Goal: Task Accomplishment & Management: Use online tool/utility

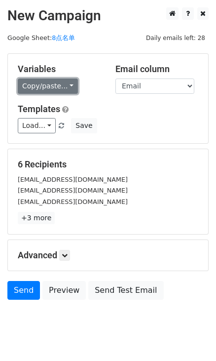
click at [73, 87] on link "Copy/paste..." at bounding box center [48, 86] width 60 height 15
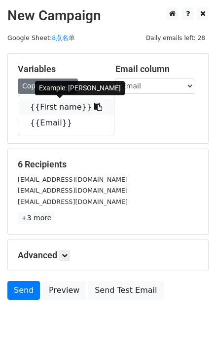
click at [94, 106] on icon at bounding box center [98, 107] width 8 height 8
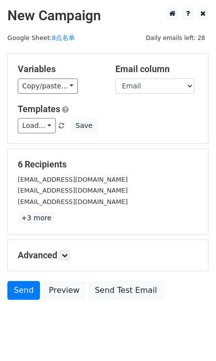
scroll to position [22, 0]
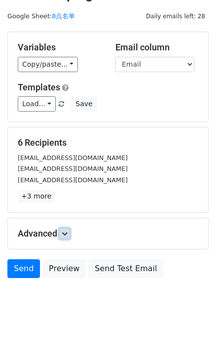
click at [67, 228] on link at bounding box center [64, 233] width 11 height 11
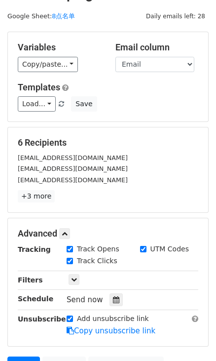
click at [106, 302] on div "Send now" at bounding box center [125, 299] width 116 height 13
click at [110, 302] on div at bounding box center [116, 299] width 13 height 13
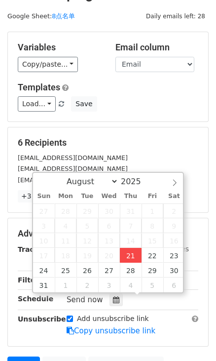
type input "2025-08-21 16:27"
type input "04"
type input "27"
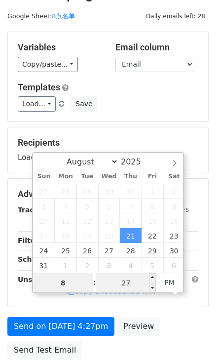
type input "8"
type input "2025-08-21 20:27"
type input "08"
click at [119, 281] on input "27" at bounding box center [126, 283] width 60 height 20
type input "0"
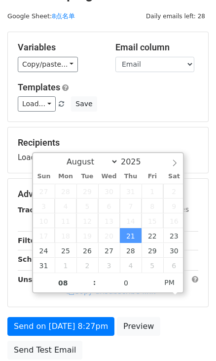
type input "2025-08-21 20:00"
click at [175, 105] on div "Load... No templates saved Save" at bounding box center [108, 103] width 196 height 15
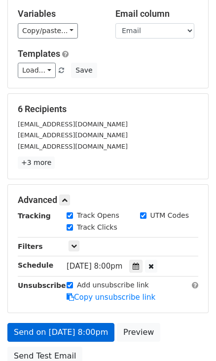
scroll to position [103, 0]
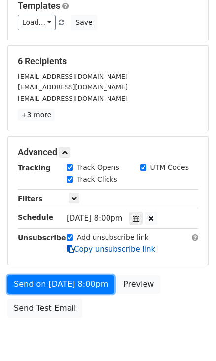
click at [87, 250] on form "Variables Copy/paste... {{First name}} {{Email}} Email column First name Email …" at bounding box center [108, 136] width 202 height 373
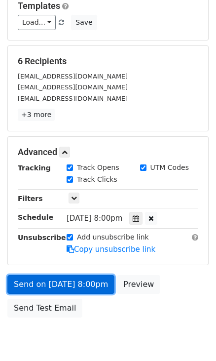
click at [90, 283] on link "Send on Aug 21 at 8:00pm" at bounding box center [60, 284] width 107 height 19
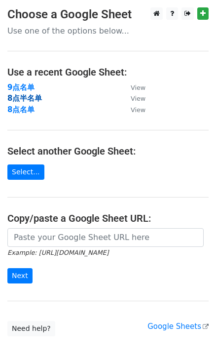
click at [36, 96] on strong "8点半名单" at bounding box center [24, 98] width 35 height 9
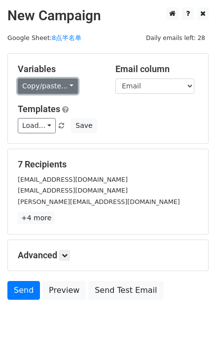
click at [63, 83] on link "Copy/paste..." at bounding box center [48, 86] width 60 height 15
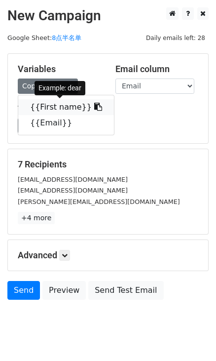
click at [94, 108] on icon at bounding box center [98, 107] width 8 height 8
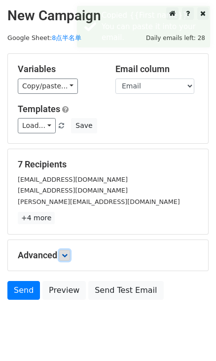
click at [67, 260] on link at bounding box center [64, 255] width 11 height 11
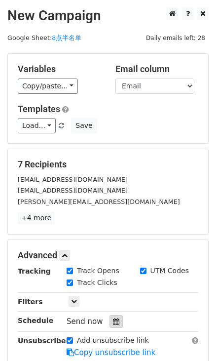
click at [118, 321] on div at bounding box center [116, 321] width 13 height 13
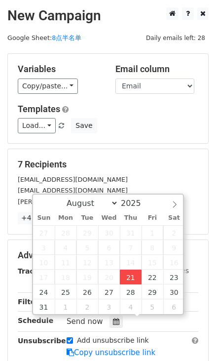
type input "2025-08-21 16:28"
type input "04"
type input "28"
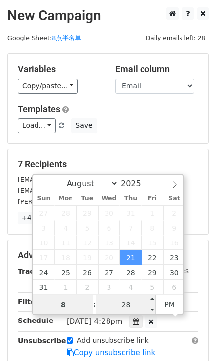
type input "8"
type input "2025-08-21 20:28"
type input "08"
drag, startPoint x: 126, startPoint y: 300, endPoint x: 114, endPoint y: 308, distance: 14.3
click at [126, 300] on input "28" at bounding box center [126, 305] width 60 height 20
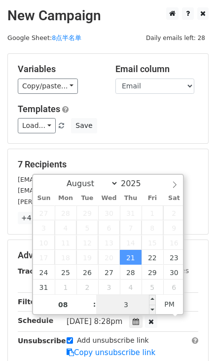
type input "30"
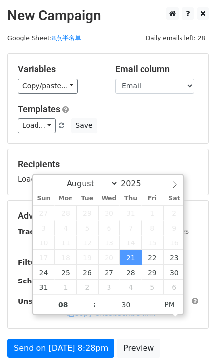
type input "2025-08-21 20:30"
click at [174, 165] on h5 "Recipients" at bounding box center [108, 164] width 181 height 11
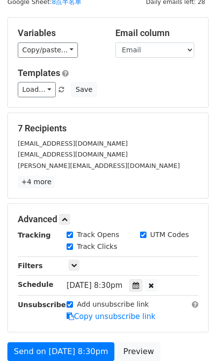
scroll to position [103, 0]
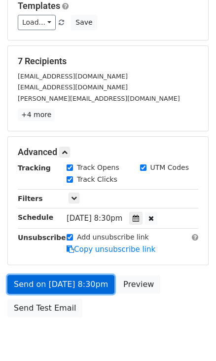
click at [97, 287] on link "Send on Aug 21 at 8:30pm" at bounding box center [60, 284] width 107 height 19
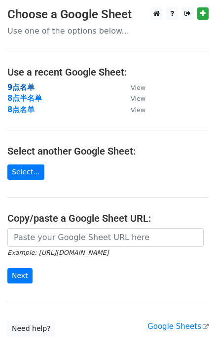
click at [15, 89] on strong "9点名单" at bounding box center [20, 87] width 27 height 9
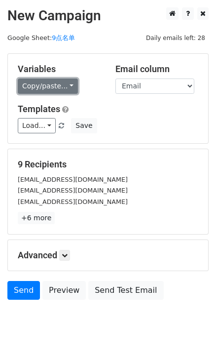
drag, startPoint x: 66, startPoint y: 86, endPoint x: 69, endPoint y: 91, distance: 5.3
click at [66, 86] on link "Copy/paste..." at bounding box center [48, 86] width 60 height 15
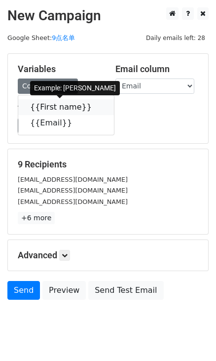
click at [94, 105] on icon at bounding box center [98, 107] width 8 height 8
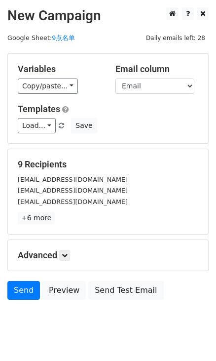
click at [68, 249] on div "Advanced Tracking Track Opens UTM Codes Track Clicks Filters Only include sprea…" at bounding box center [108, 255] width 201 height 31
click at [68, 257] on icon at bounding box center [65, 255] width 6 height 6
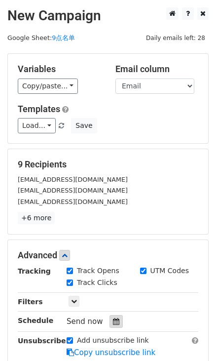
click at [114, 318] on icon at bounding box center [116, 321] width 6 height 7
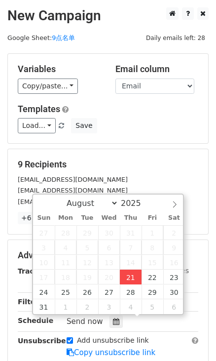
type input "[DATE] 16:29"
type input "04"
type input "29"
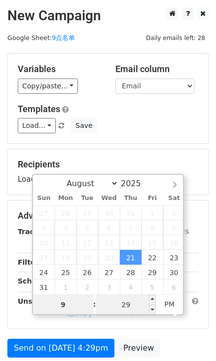
type input "9"
type input "[DATE] 21:29"
type input "09"
click at [128, 299] on input "29" at bounding box center [126, 305] width 60 height 20
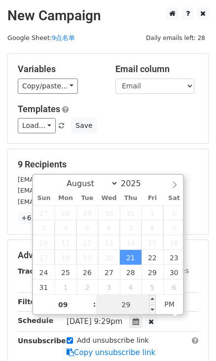
type input "0"
type input "[DATE] 21:00"
click at [167, 153] on div "9 Recipients [EMAIL_ADDRESS][DOMAIN_NAME] [EMAIL_ADDRESS][DOMAIN_NAME] [EMAIL_A…" at bounding box center [108, 191] width 201 height 85
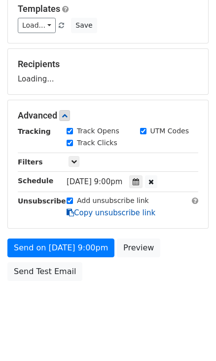
scroll to position [103, 0]
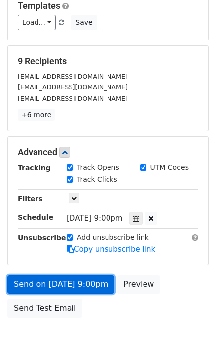
click at [101, 286] on link "Send on [DATE] 9:00pm" at bounding box center [60, 284] width 107 height 19
